Goal: Task Accomplishment & Management: Manage account settings

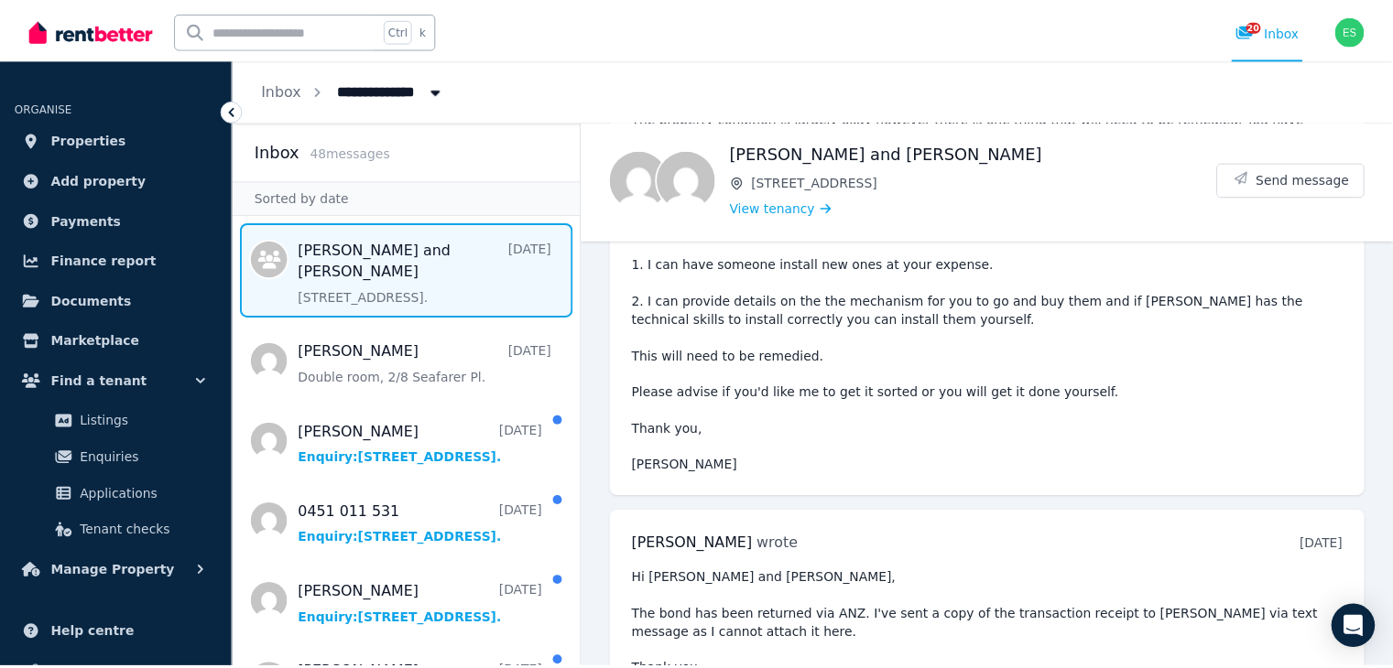
scroll to position [2347, 0]
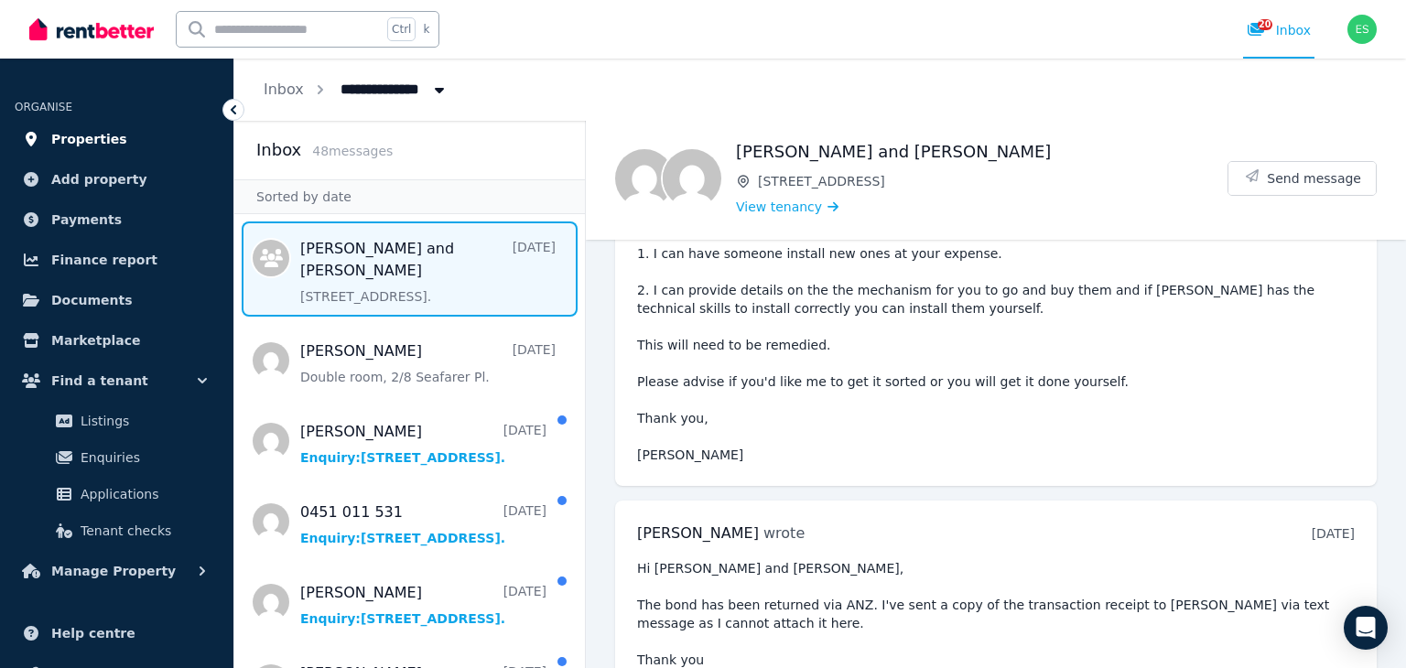
click at [100, 147] on span "Properties" at bounding box center [89, 139] width 76 height 22
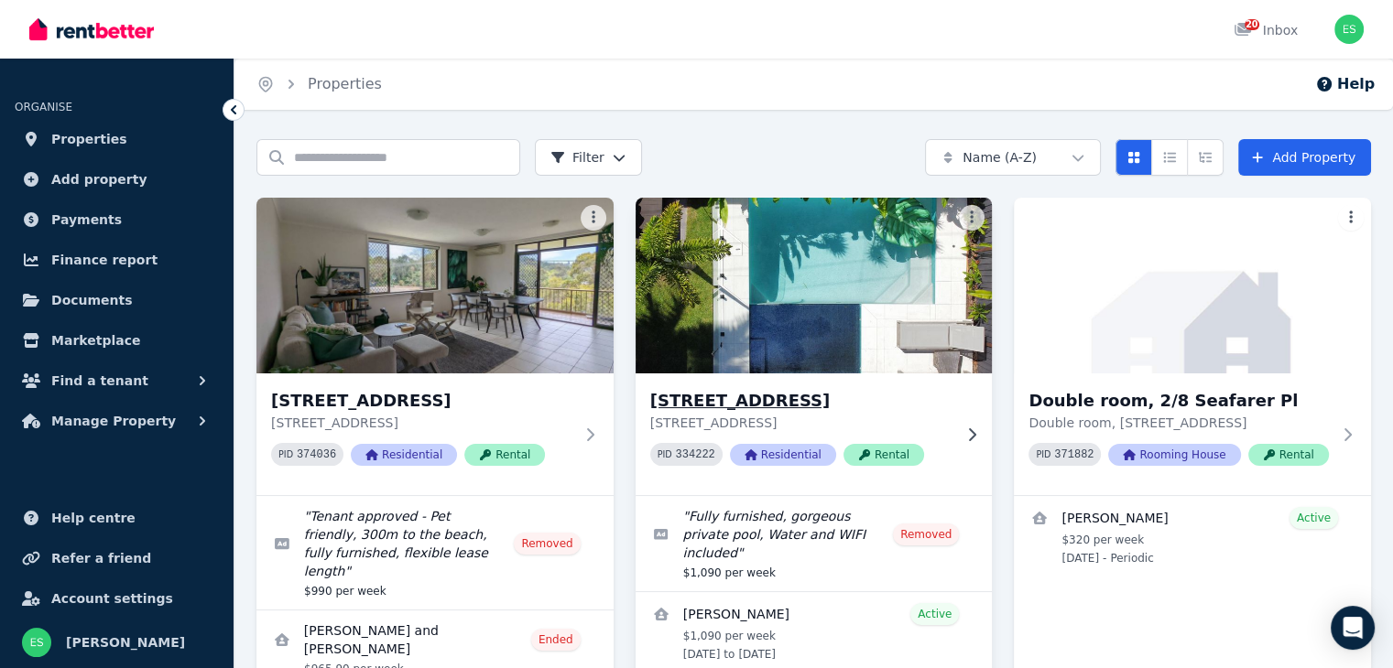
click at [945, 274] on img at bounding box center [813, 285] width 374 height 185
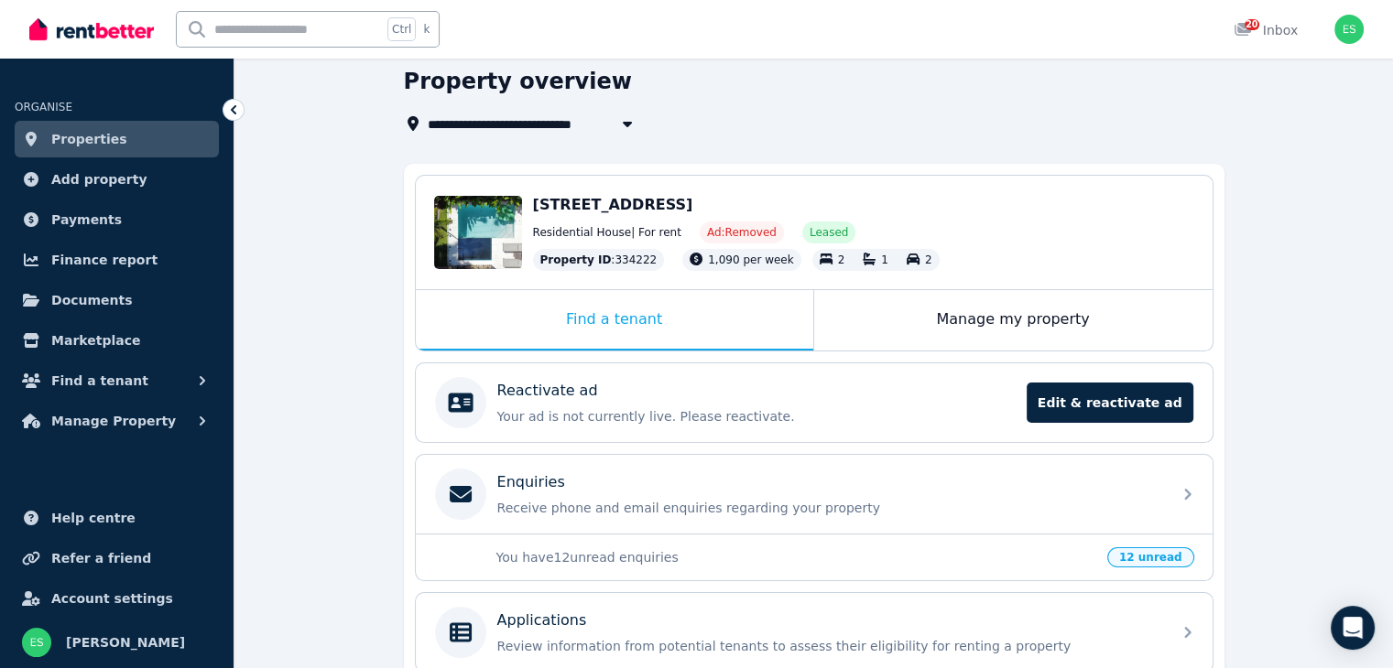
scroll to position [183, 0]
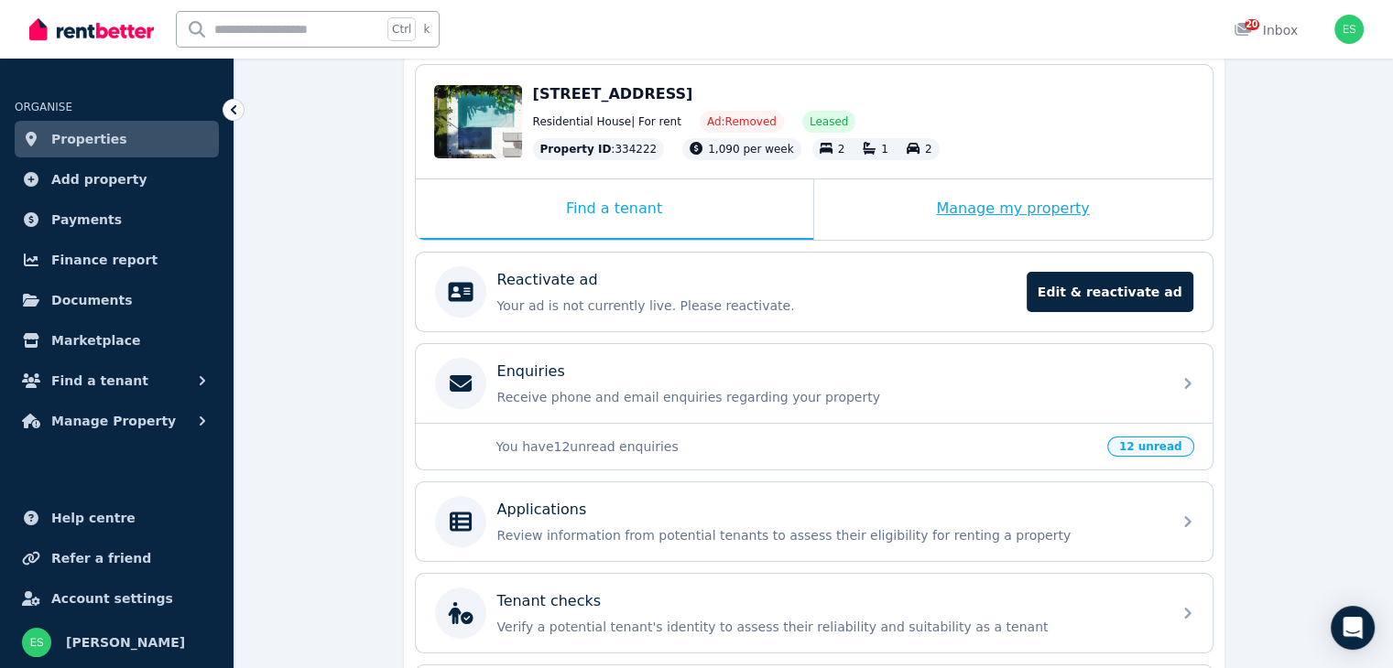
click at [978, 213] on div "Manage my property" at bounding box center [1013, 209] width 398 height 60
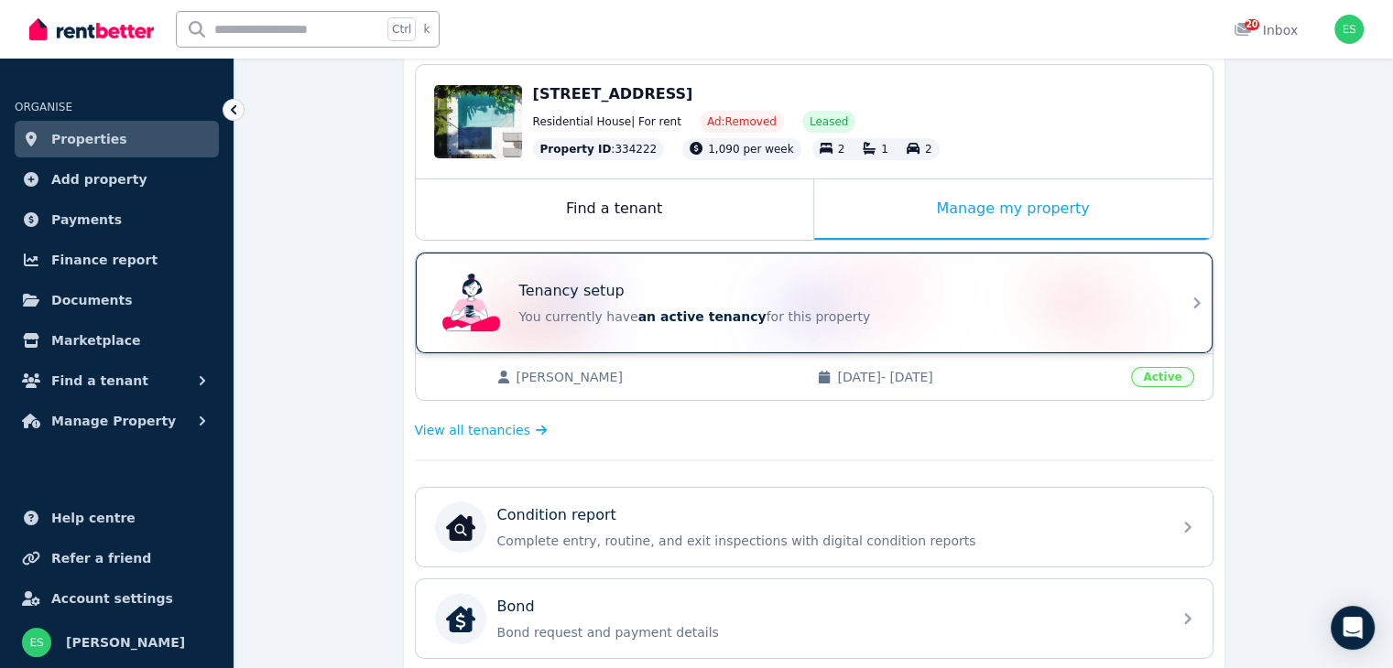
click at [859, 309] on p "You currently have an active tenancy for this property" at bounding box center [839, 317] width 641 height 18
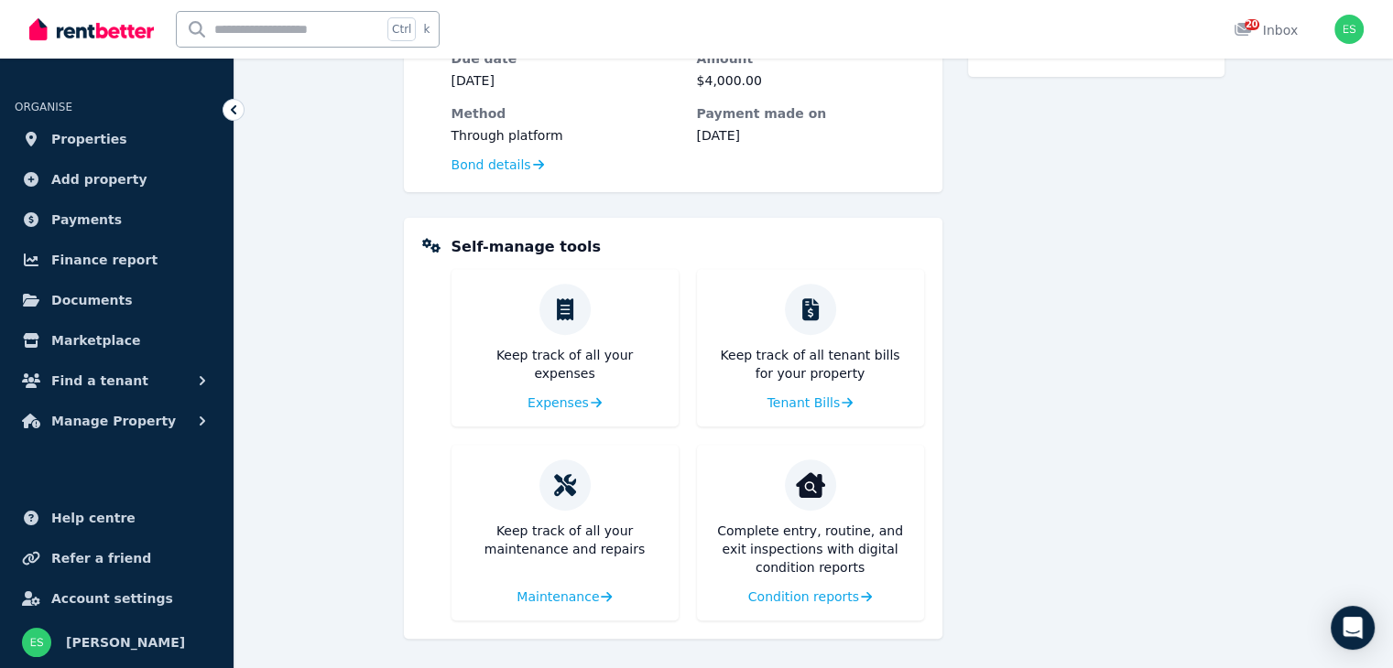
scroll to position [652, 0]
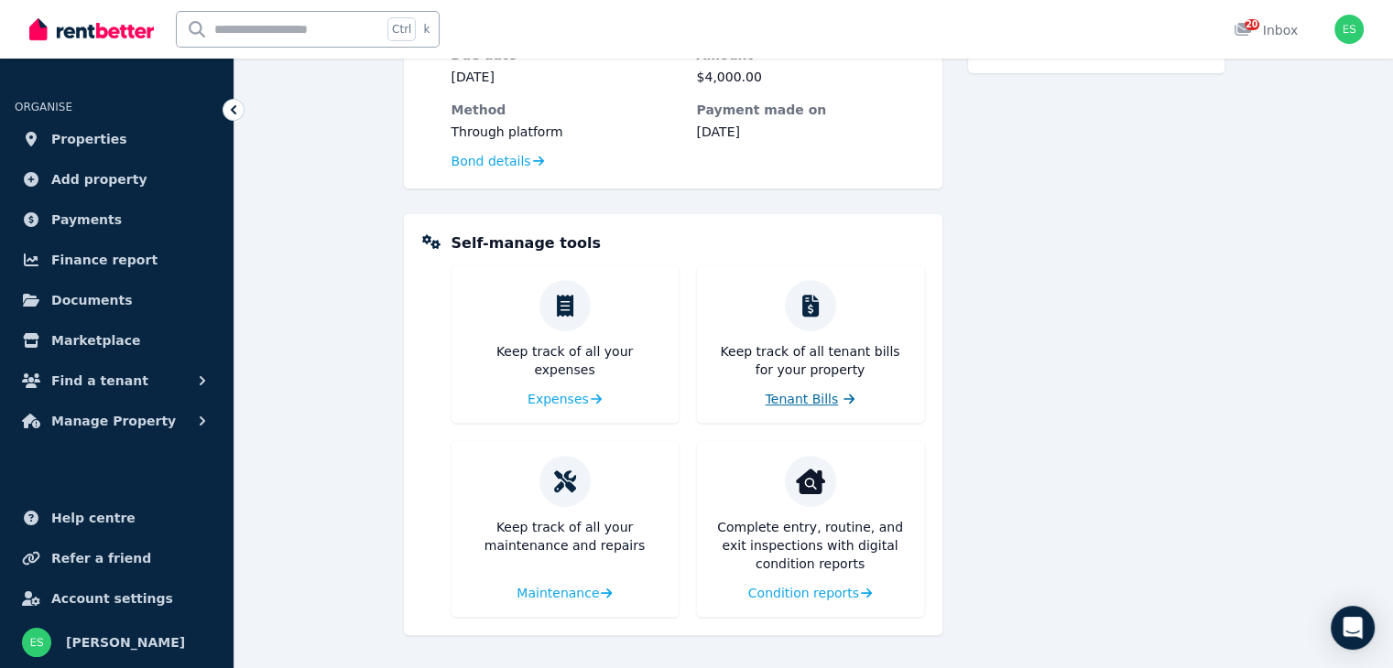
click at [817, 406] on span "Tenant Bills" at bounding box center [801, 399] width 73 height 18
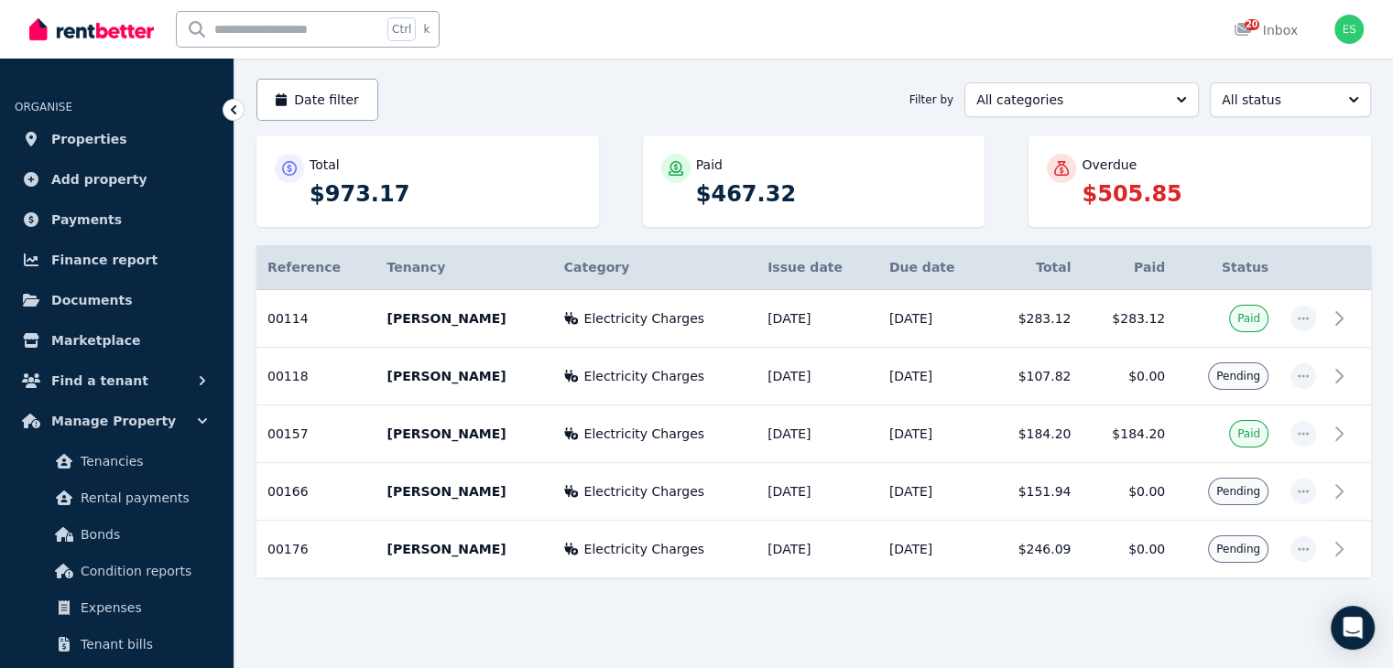
scroll to position [163, 0]
